Goal: Task Accomplishment & Management: Use online tool/utility

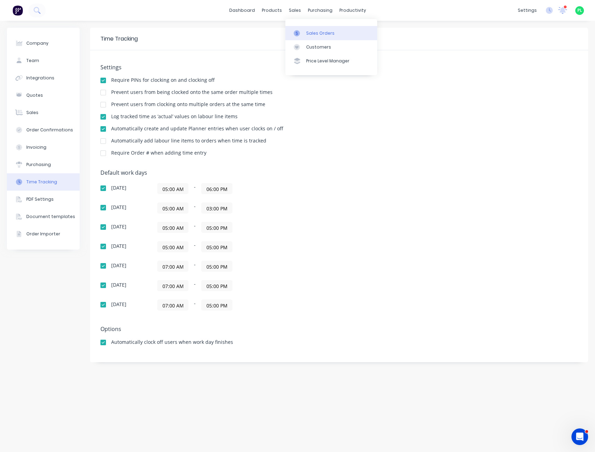
click at [310, 37] on link "Sales Orders" at bounding box center [331, 33] width 92 height 14
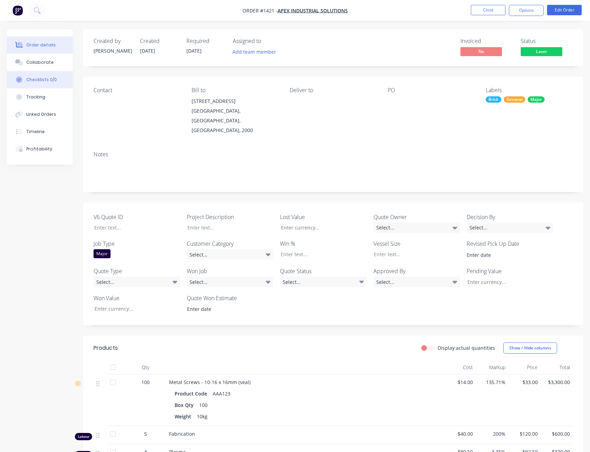
click at [44, 81] on div "Checklists 0/0" at bounding box center [41, 80] width 30 height 6
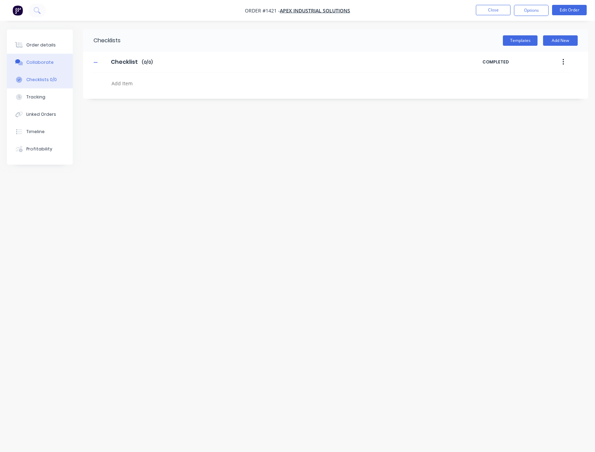
click at [42, 61] on div "Collaborate" at bounding box center [39, 62] width 27 height 6
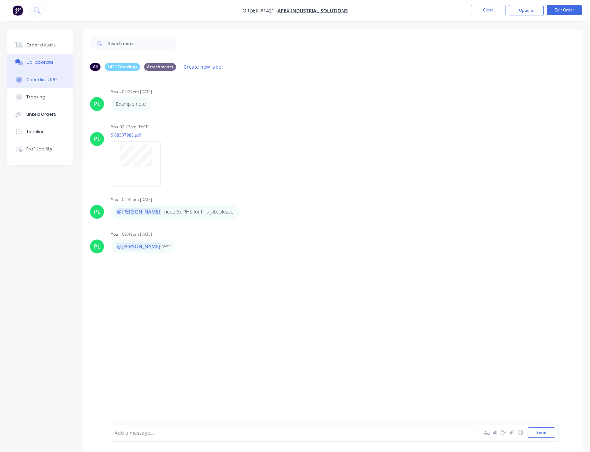
click at [53, 78] on div "Checklists 0/0" at bounding box center [41, 80] width 30 height 6
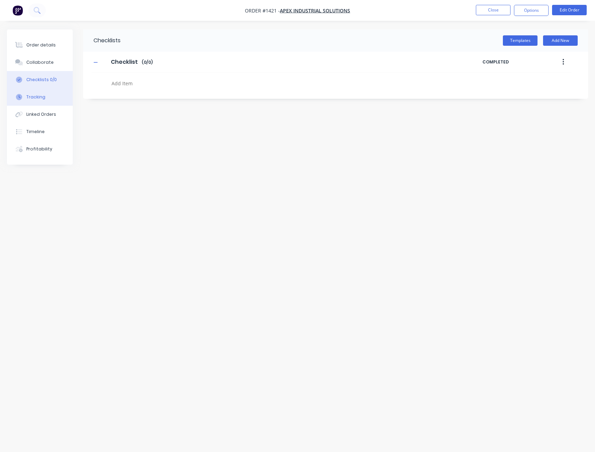
click at [46, 96] on button "Tracking" at bounding box center [40, 96] width 66 height 17
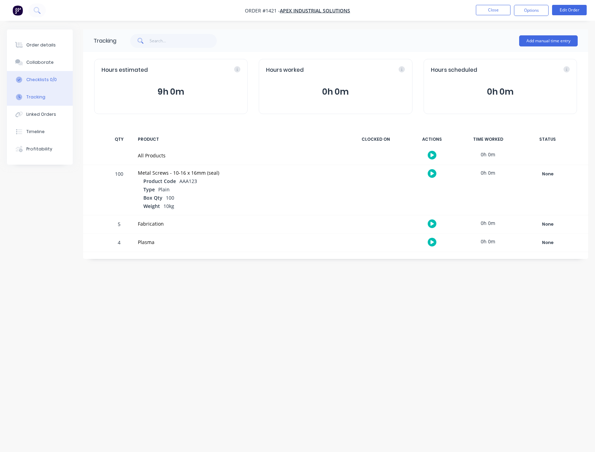
click at [58, 79] on button "Checklists 0/0" at bounding box center [40, 79] width 66 height 17
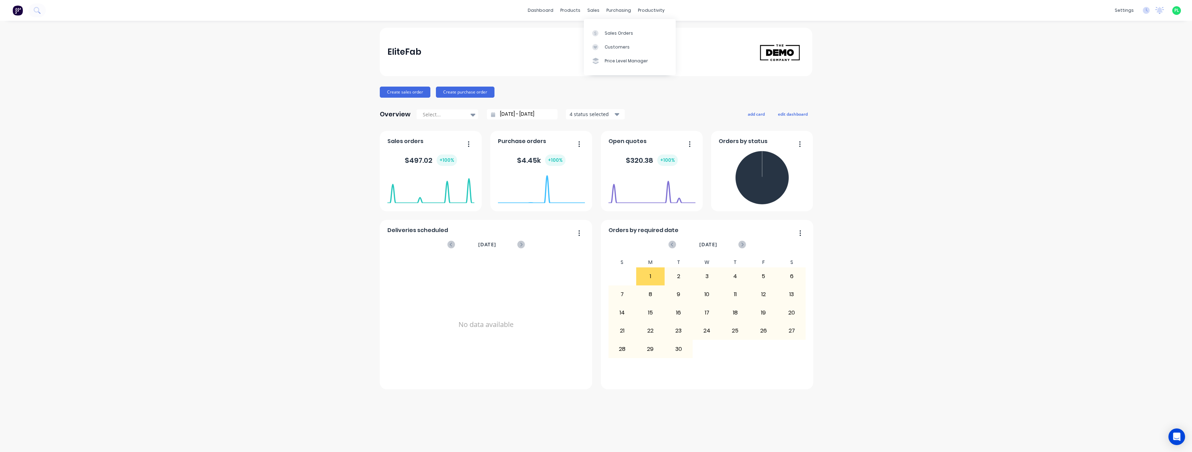
click at [601, 30] on div at bounding box center [597, 33] width 10 height 6
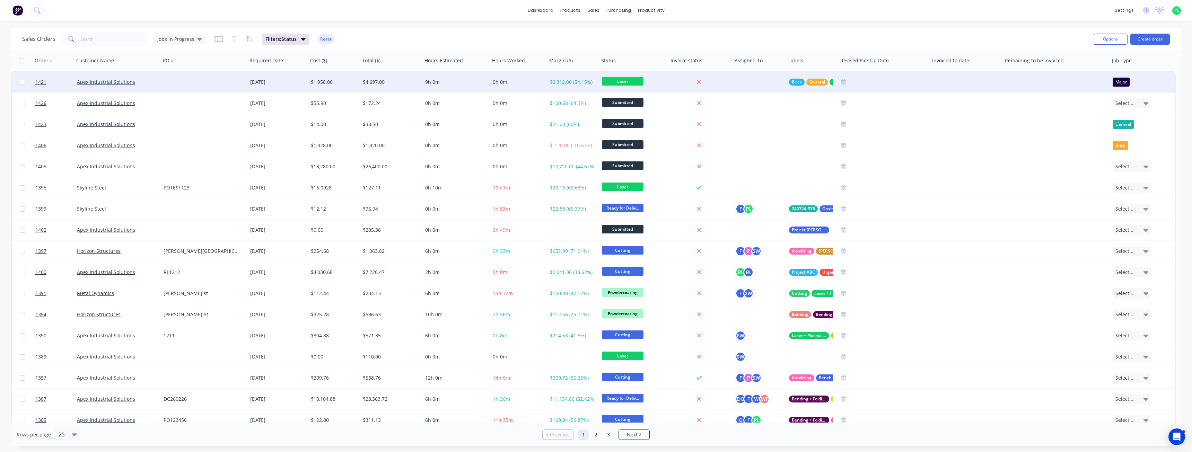
click at [296, 81] on div "30 Jul 2025" at bounding box center [277, 82] width 55 height 7
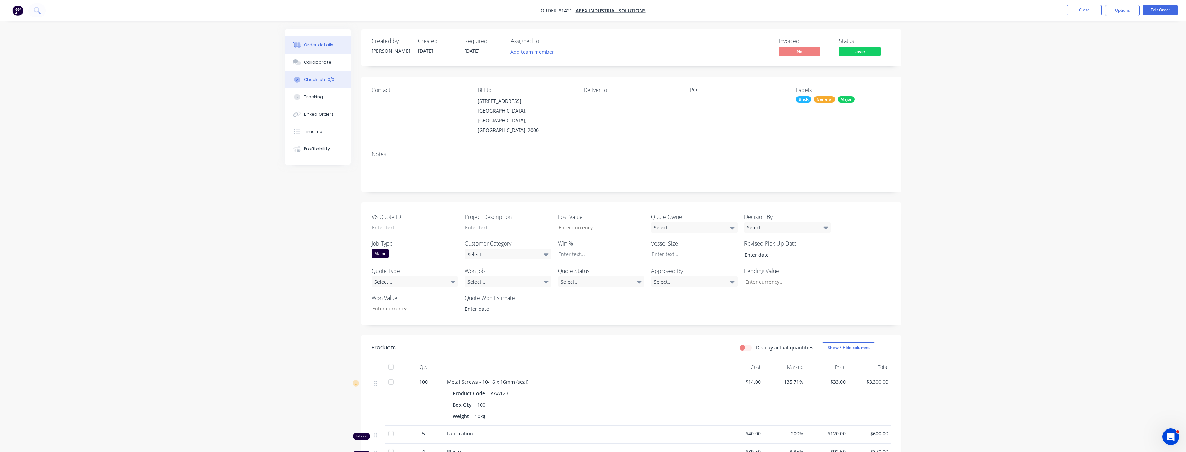
click at [325, 79] on div "Checklists 0/0" at bounding box center [319, 80] width 30 height 6
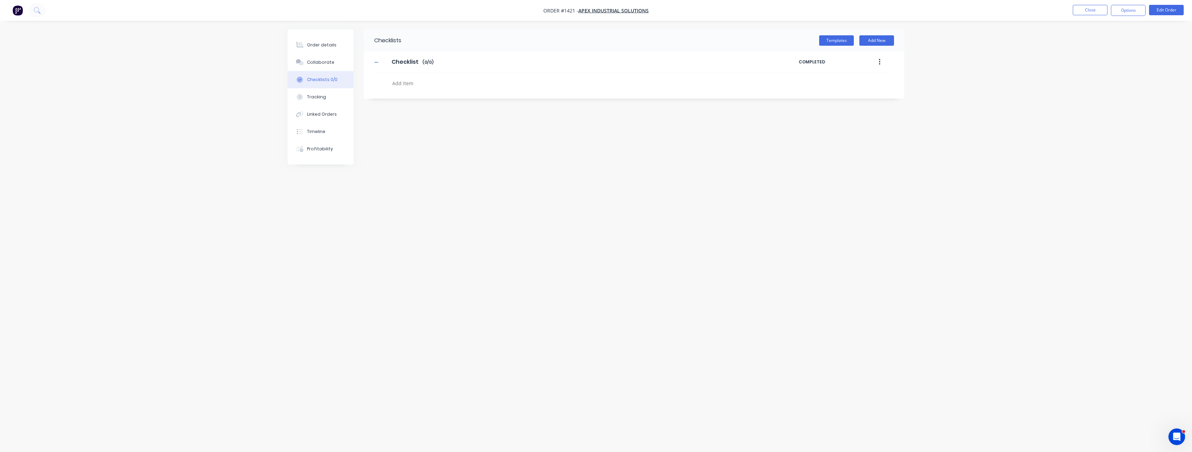
click at [443, 85] on textarea at bounding box center [555, 83] width 333 height 10
type textarea "x"
type textarea "I"
type textarea "x"
type textarea "Item 1"
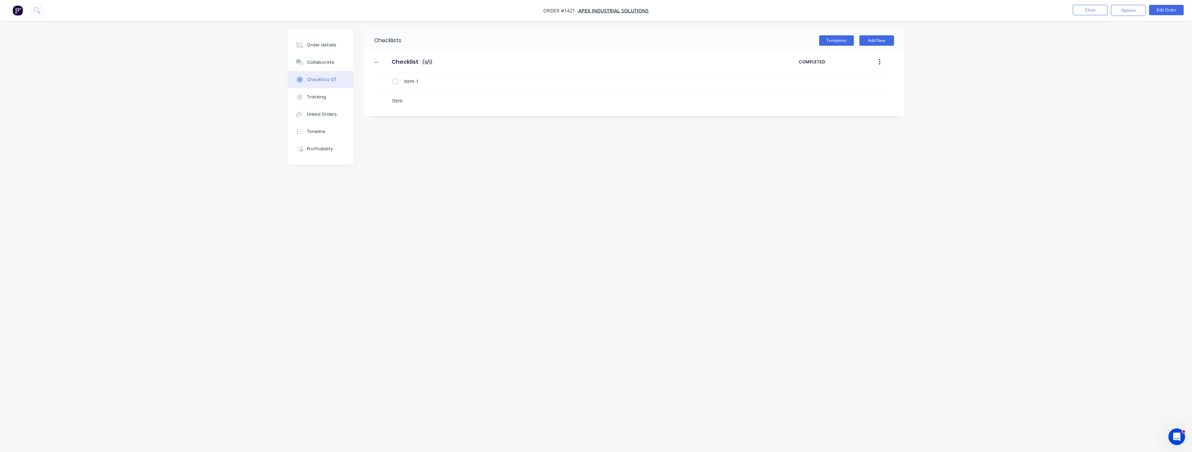
type textarea "Item 2"
type textarea "Item 3"
drag, startPoint x: 418, startPoint y: 209, endPoint x: 418, endPoint y: 197, distance: 11.8
click at [419, 209] on div "Checklists Templates Add New Checklist Checklist Enter Checklist name ( 0 / 3 )…" at bounding box center [596, 212] width 617 height 367
click at [395, 82] on label at bounding box center [395, 81] width 6 height 7
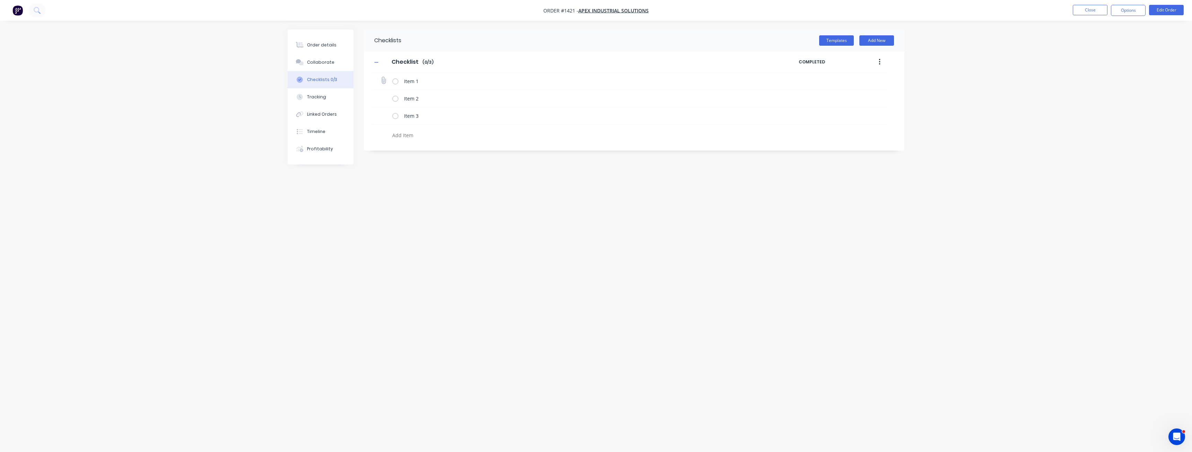
click at [0, 0] on input "checkbox" at bounding box center [0, 0] width 0 height 0
click at [395, 82] on label at bounding box center [395, 81] width 6 height 7
click at [0, 0] on input "checkbox" at bounding box center [0, 0] width 0 height 0
click at [395, 99] on label at bounding box center [395, 98] width 6 height 7
click at [0, 0] on input "checkbox" at bounding box center [0, 0] width 0 height 0
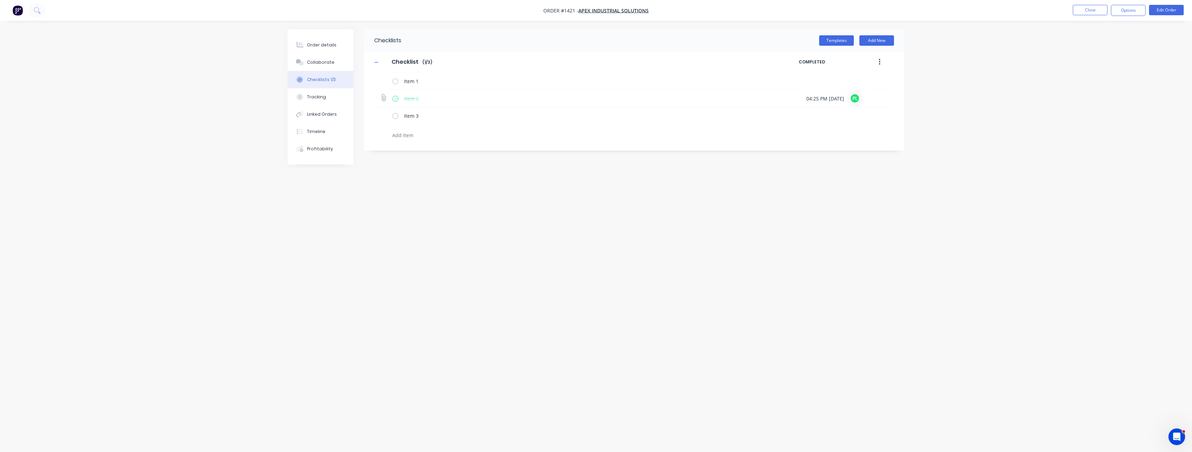
click at [395, 99] on label at bounding box center [395, 98] width 6 height 7
click at [0, 0] on input "checkbox" at bounding box center [0, 0] width 0 height 0
click at [397, 116] on label at bounding box center [395, 115] width 6 height 7
click at [0, 0] on input "checkbox" at bounding box center [0, 0] width 0 height 0
drag, startPoint x: 397, startPoint y: 116, endPoint x: 648, endPoint y: 87, distance: 253.5
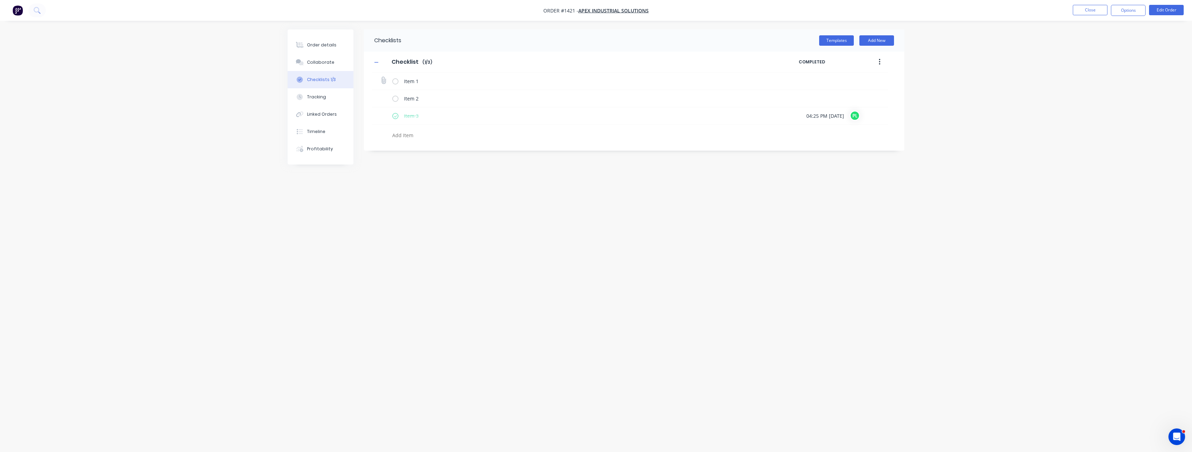
click at [397, 116] on label at bounding box center [395, 115] width 6 height 7
click at [0, 0] on input "checkbox" at bounding box center [0, 0] width 0 height 0
click at [875, 60] on button "button" at bounding box center [879, 62] width 16 height 12
click at [953, 64] on div "Order details Collaborate Checklists 0/3 Tracking Linked Orders Timeline Profit…" at bounding box center [596, 226] width 1192 height 452
click at [433, 101] on textarea "Item 2" at bounding box center [581, 99] width 360 height 10
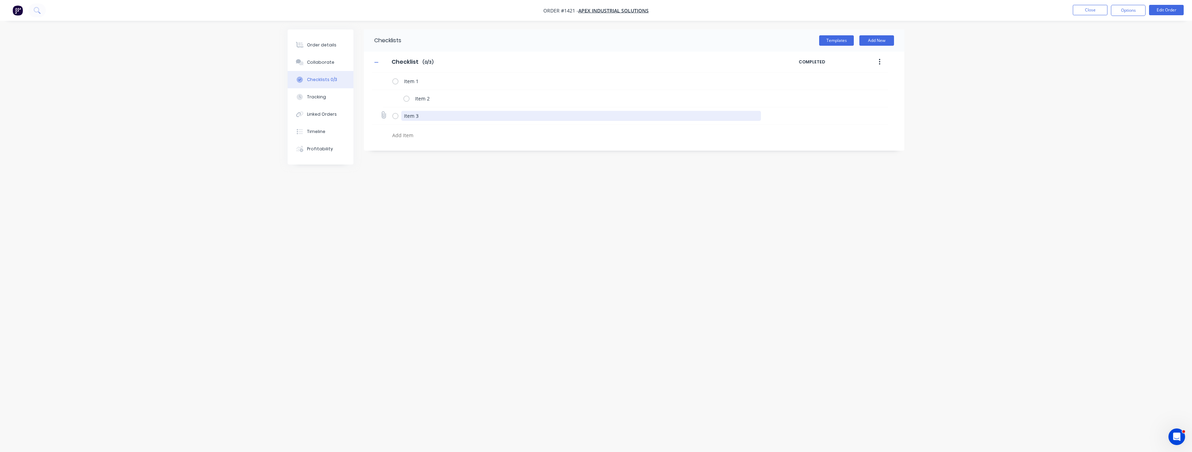
click at [422, 117] on textarea "Item 3" at bounding box center [581, 116] width 360 height 10
click at [408, 137] on textarea at bounding box center [555, 135] width 333 height 10
type textarea "Item 4"
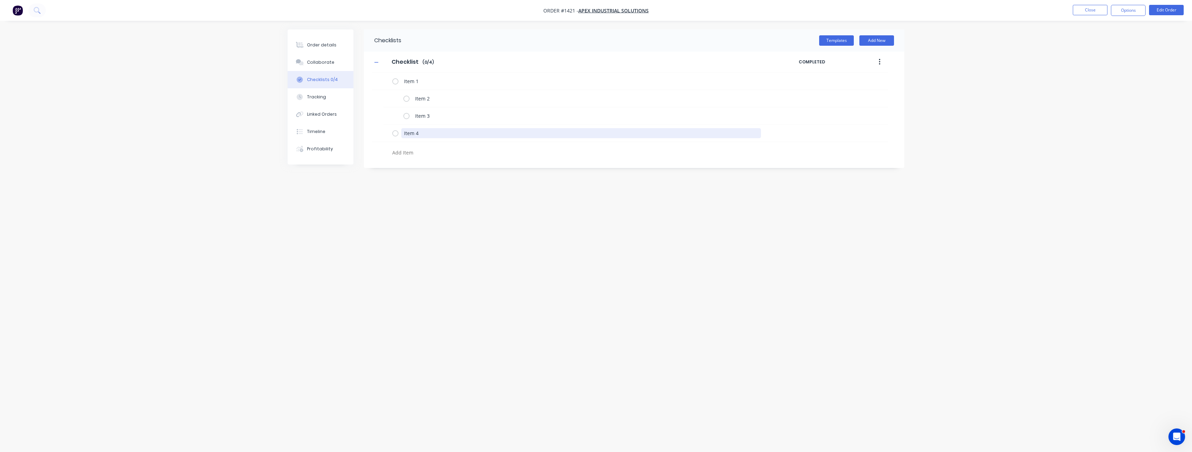
click at [409, 137] on textarea "Item 4" at bounding box center [581, 133] width 360 height 10
click at [404, 134] on label at bounding box center [406, 133] width 6 height 7
click at [0, 0] on input "checkbox" at bounding box center [0, 0] width 0 height 0
